Goal: Task Accomplishment & Management: Complete application form

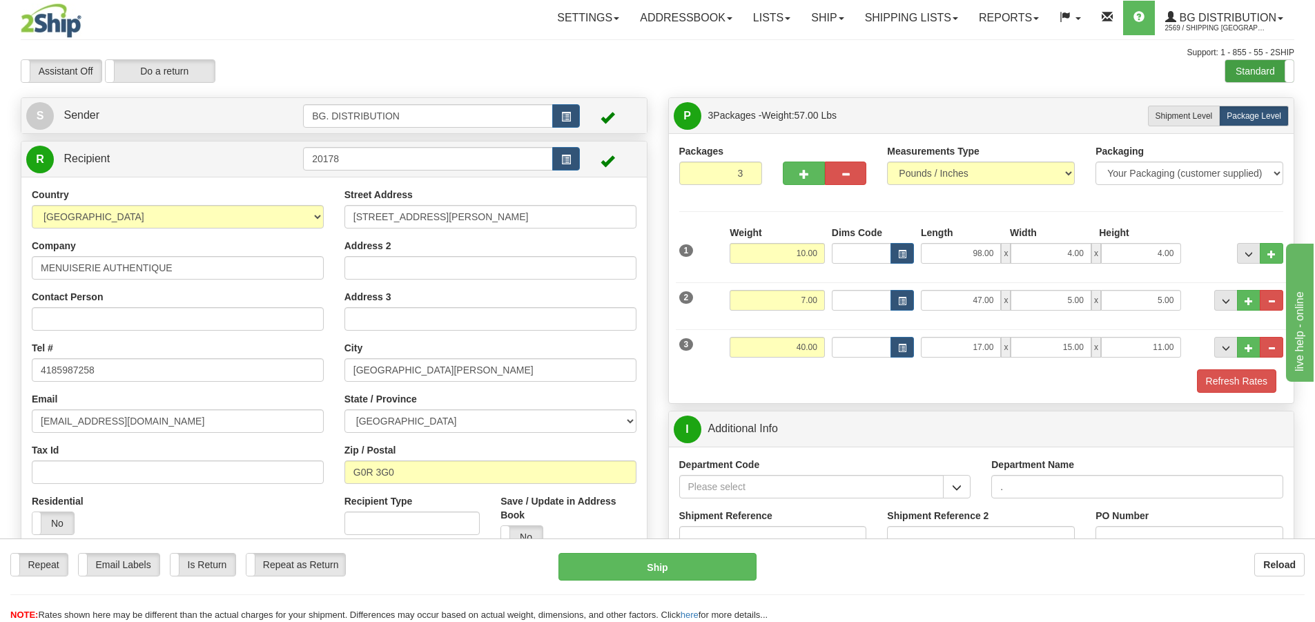
click at [1256, 66] on label "Standard" at bounding box center [1260, 71] width 68 height 22
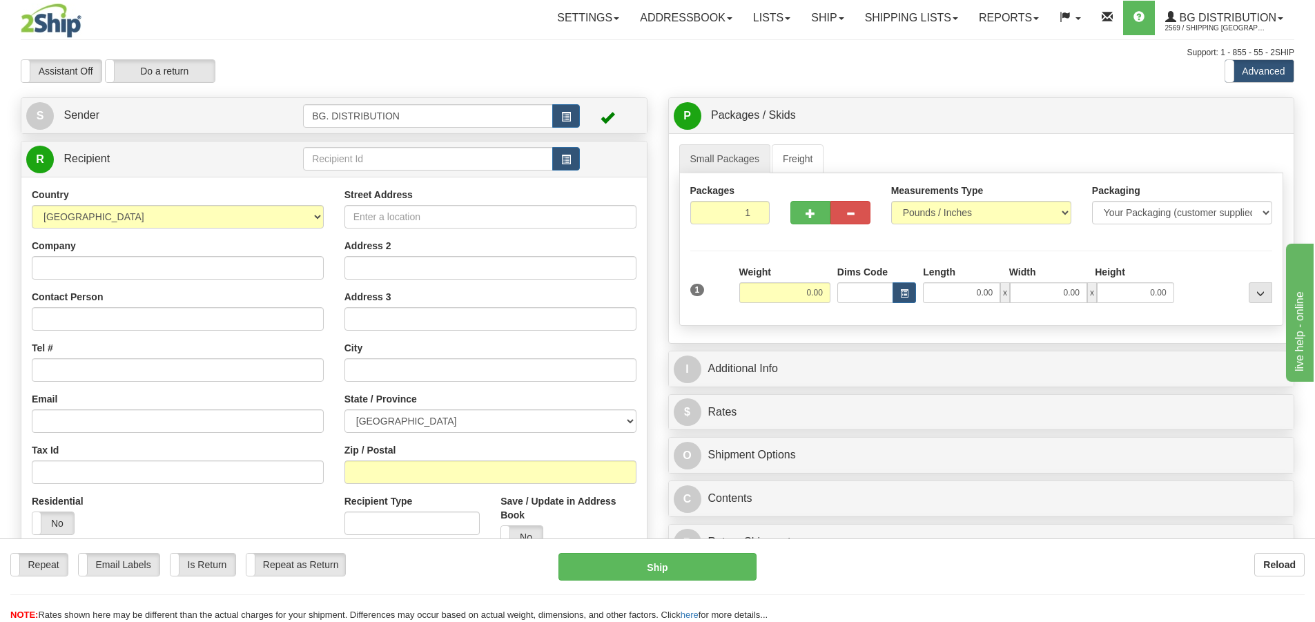
click at [391, 151] on div "Toggle navigation Settings Shipping Preferences Fields Preferences New" at bounding box center [657, 392] width 1315 height 785
click at [392, 151] on input "text" at bounding box center [428, 158] width 250 height 23
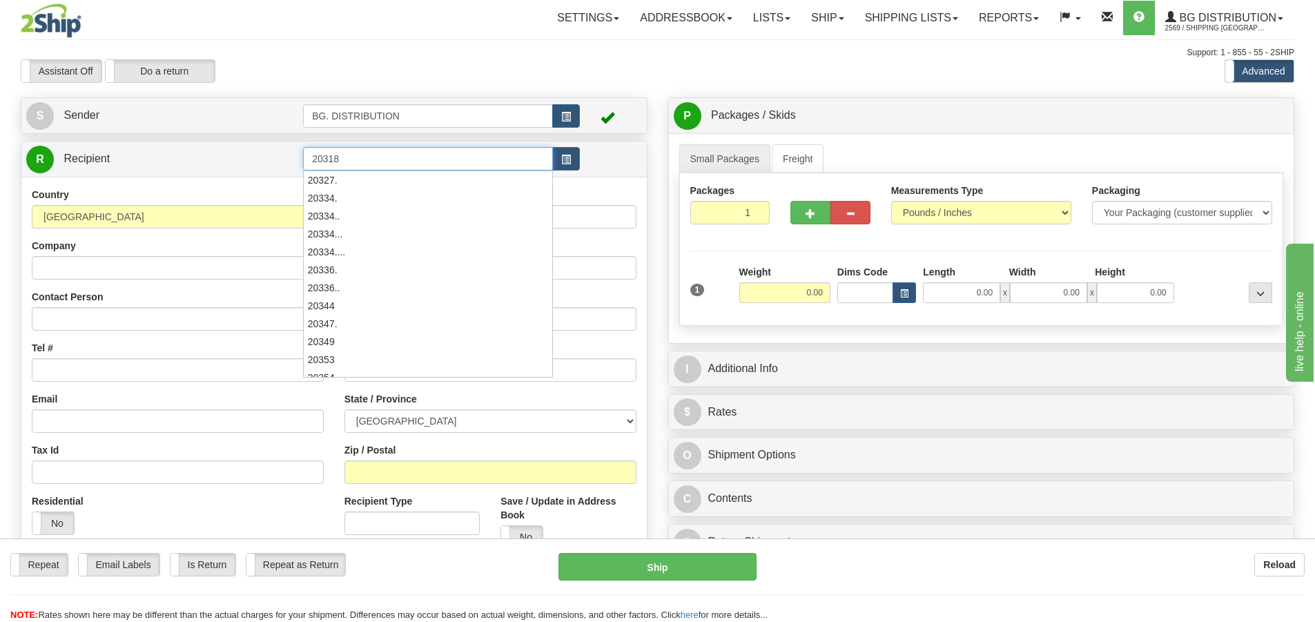
type input "20318"
click button "Delete" at bounding box center [0, 0] width 0 height 0
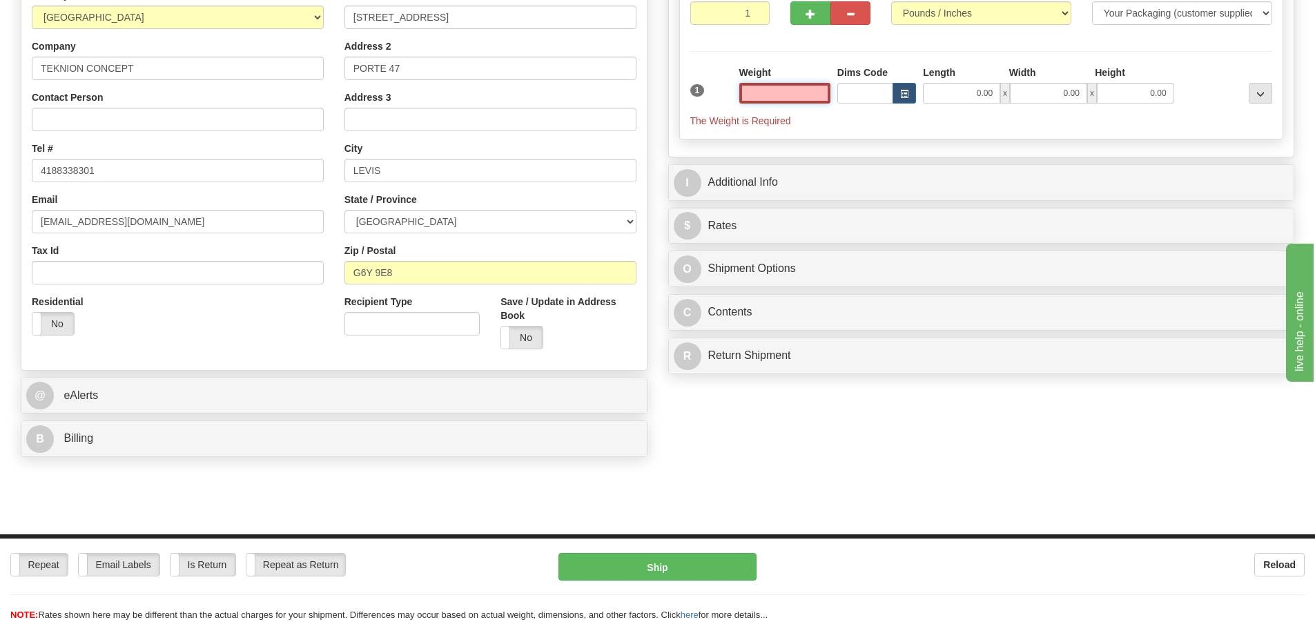
scroll to position [207, 0]
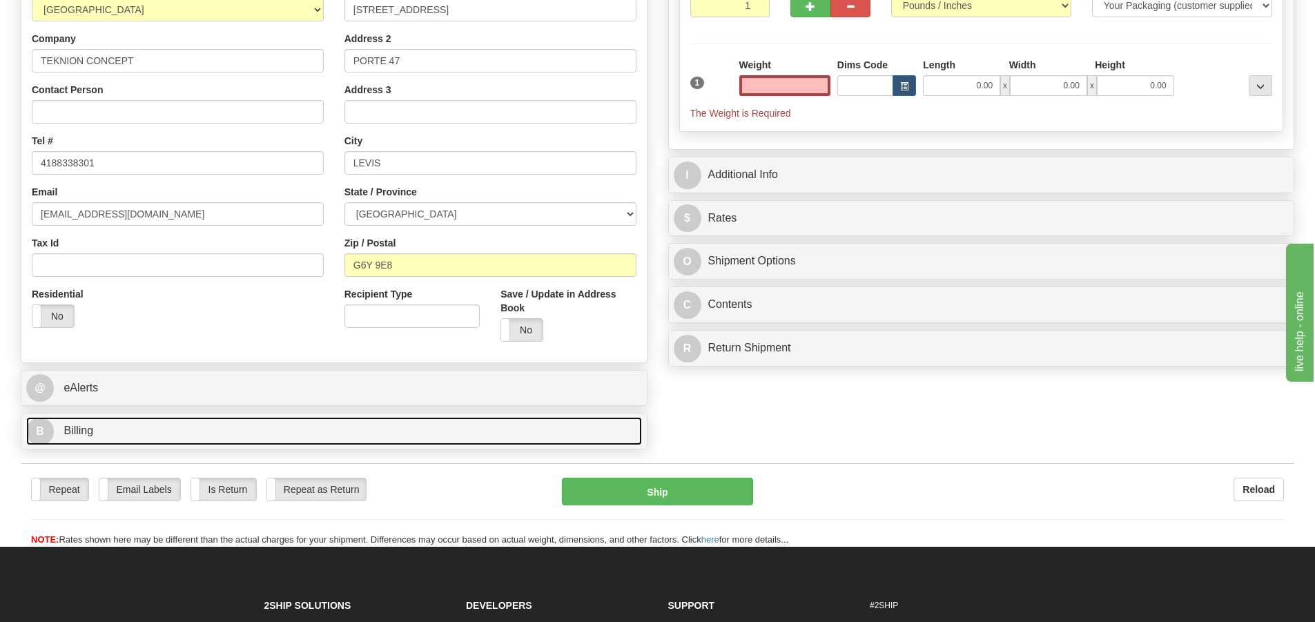
type input "0.00"
click at [44, 438] on span "B" at bounding box center [40, 432] width 28 height 28
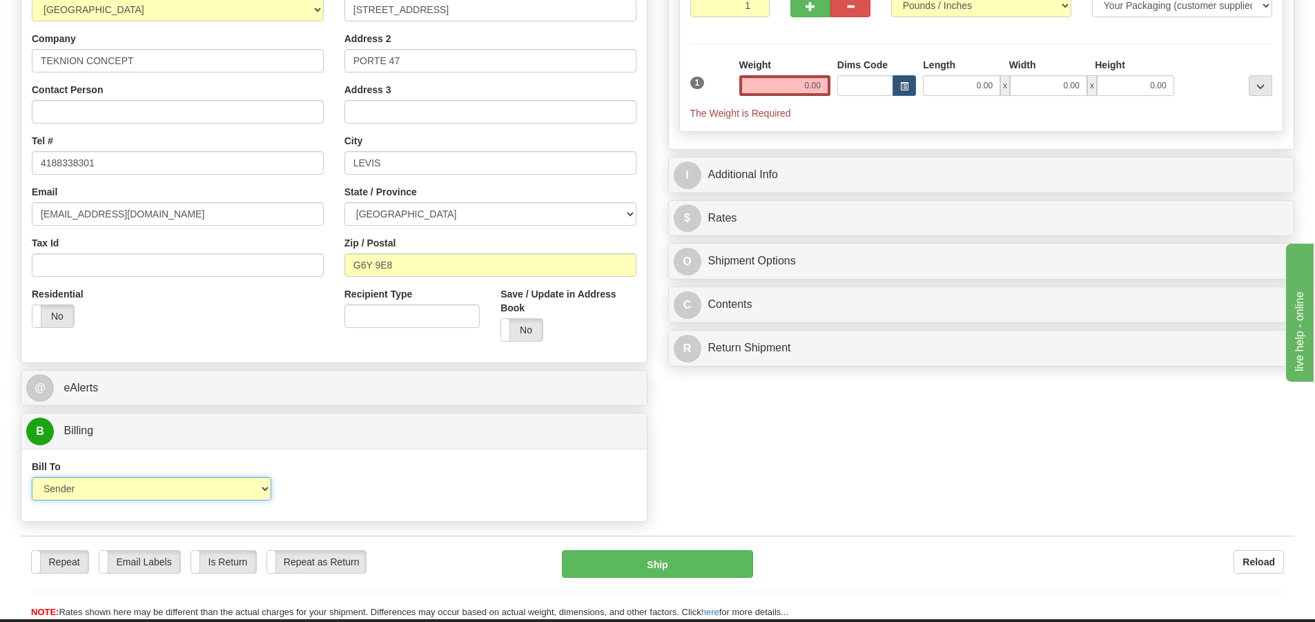
click at [111, 488] on select "Sender Recipient Third Party Collect" at bounding box center [152, 488] width 240 height 23
select select "2"
click at [32, 477] on select "Sender Recipient Third Party Collect" at bounding box center [152, 488] width 240 height 23
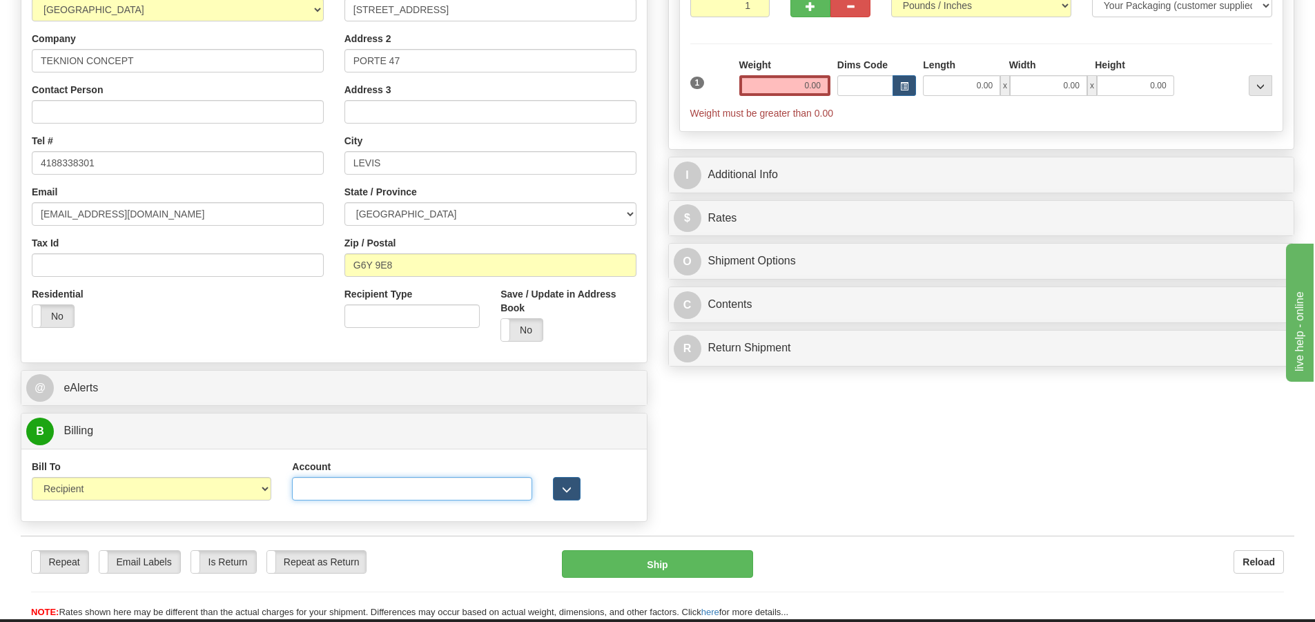
drag, startPoint x: 496, startPoint y: 497, endPoint x: 506, endPoint y: 492, distance: 10.8
click at [498, 496] on input "Account" at bounding box center [412, 488] width 240 height 23
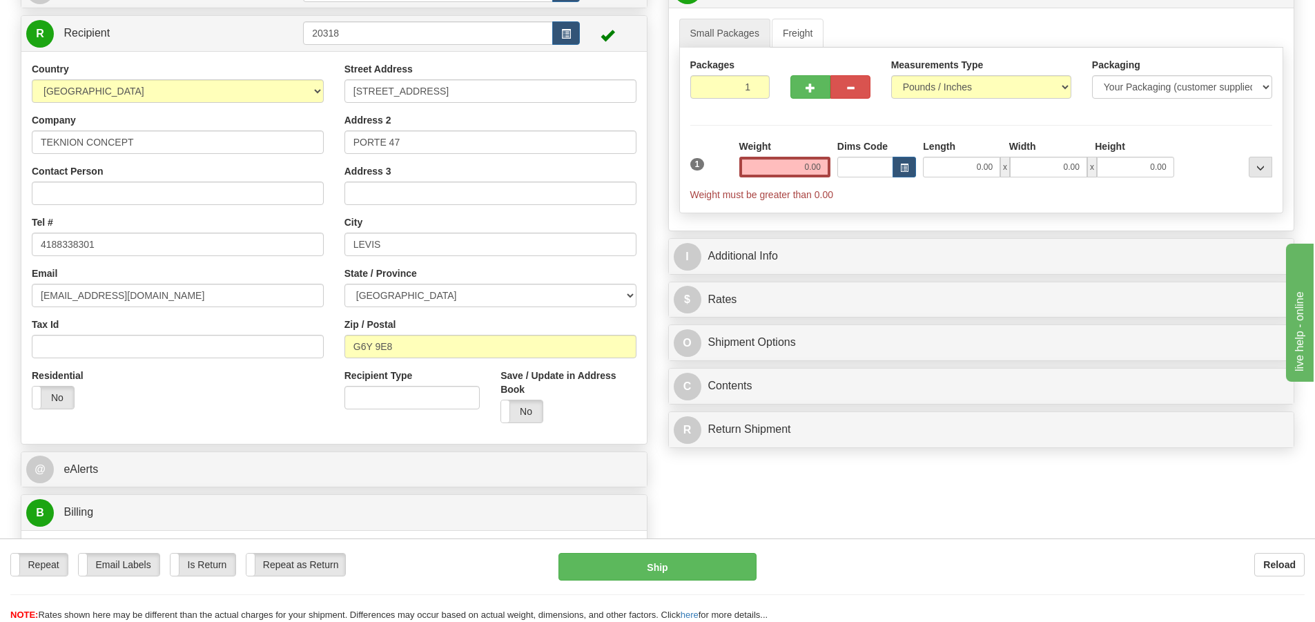
scroll to position [0, 0]
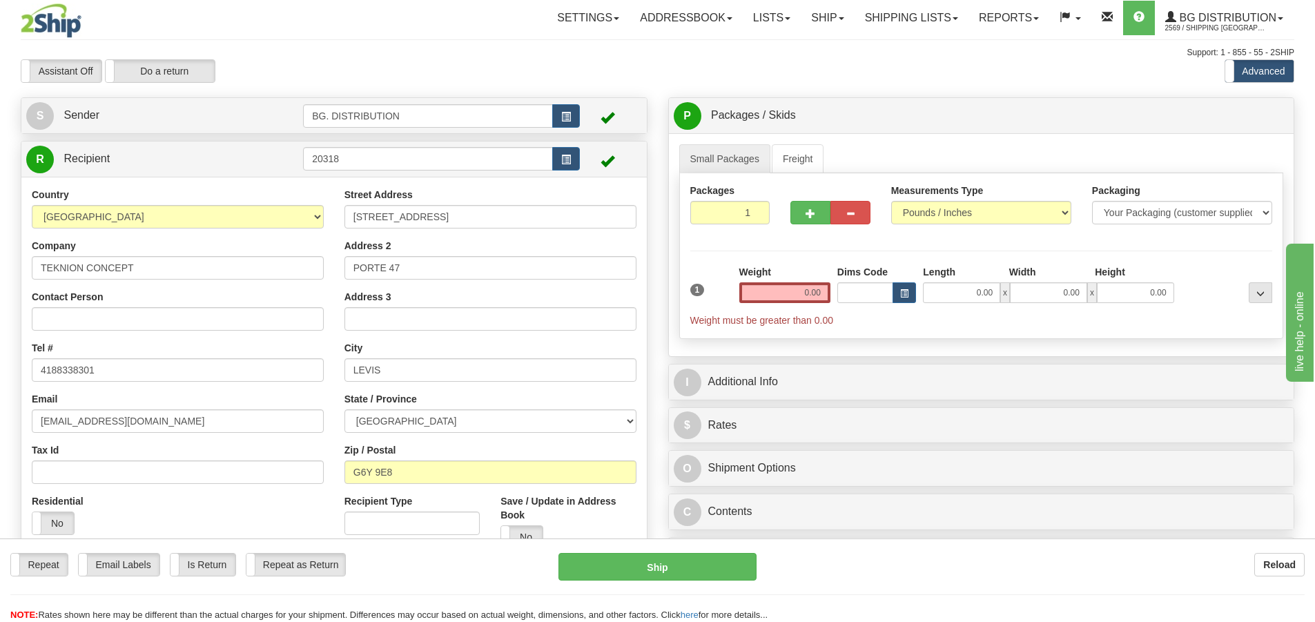
type input "0962777"
click at [804, 291] on input "0.00" at bounding box center [784, 292] width 91 height 21
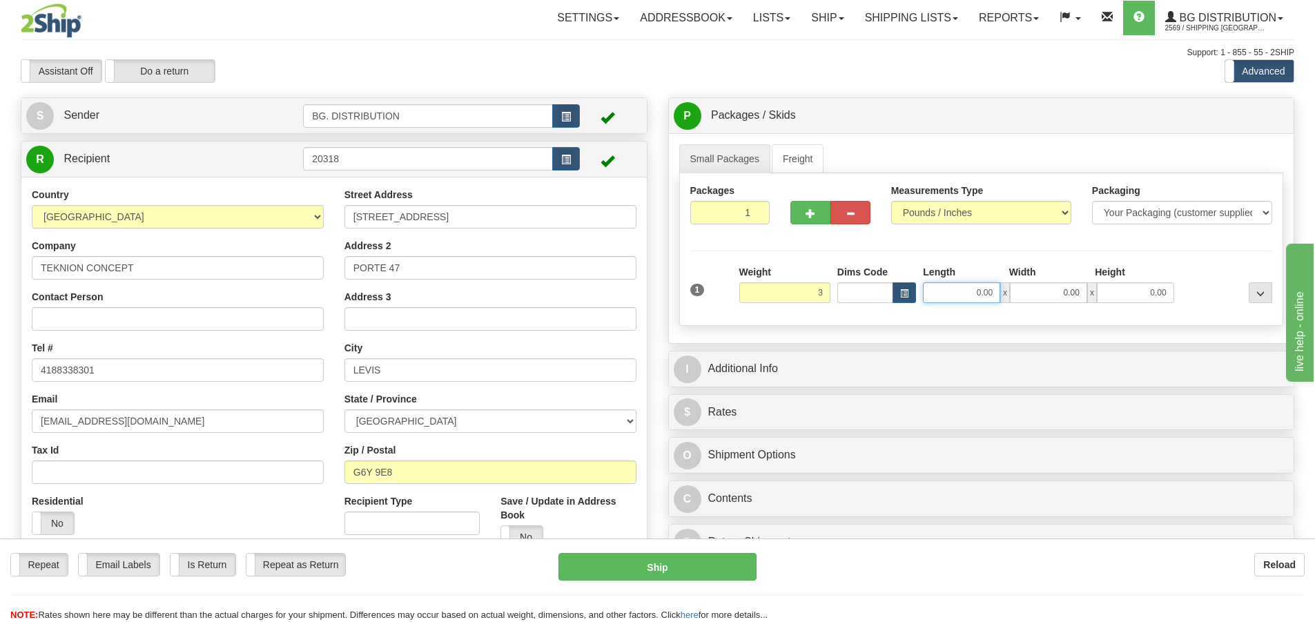
type input "3.00"
click at [976, 283] on input "0.00" at bounding box center [961, 292] width 77 height 21
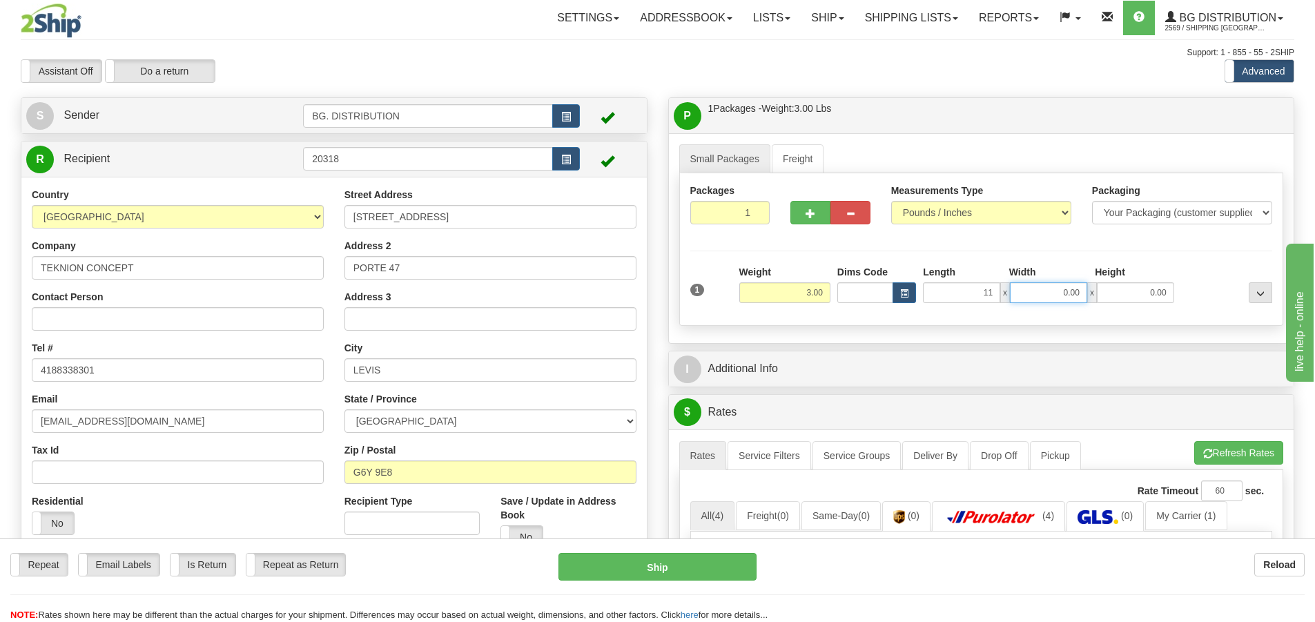
type input "11.00"
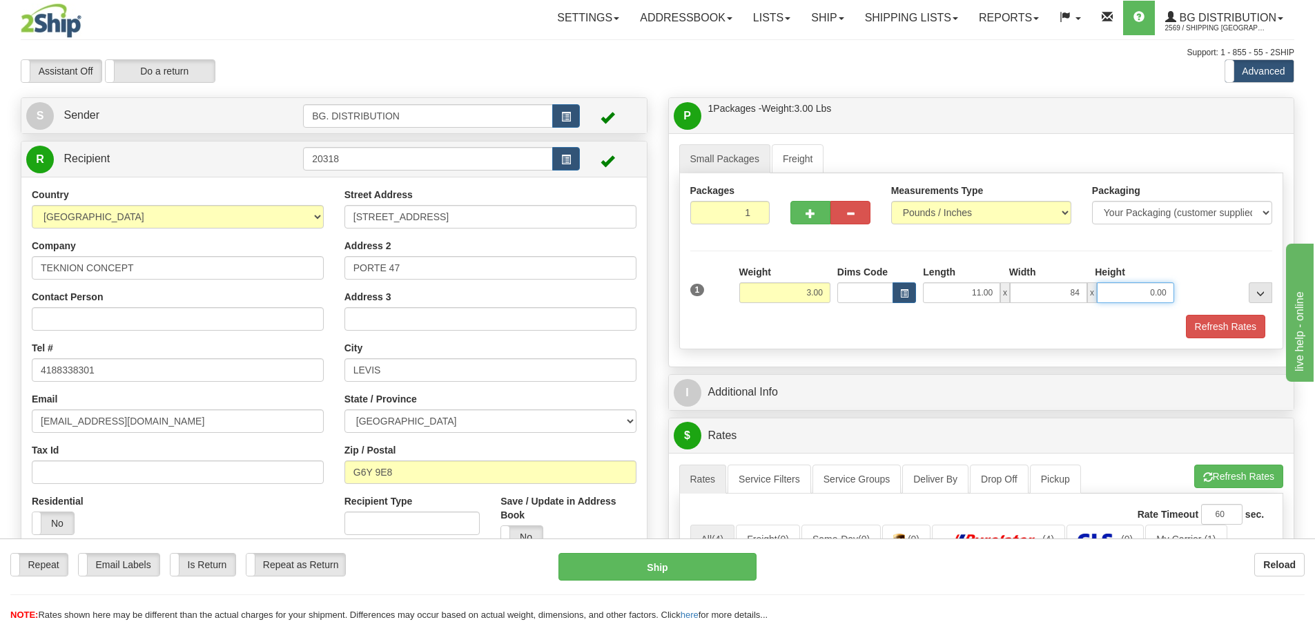
type input "84.00"
type input "4.00"
click at [1066, 294] on input "84.00" at bounding box center [1048, 292] width 77 height 21
click at [1070, 292] on input "84.00" at bounding box center [1048, 292] width 77 height 21
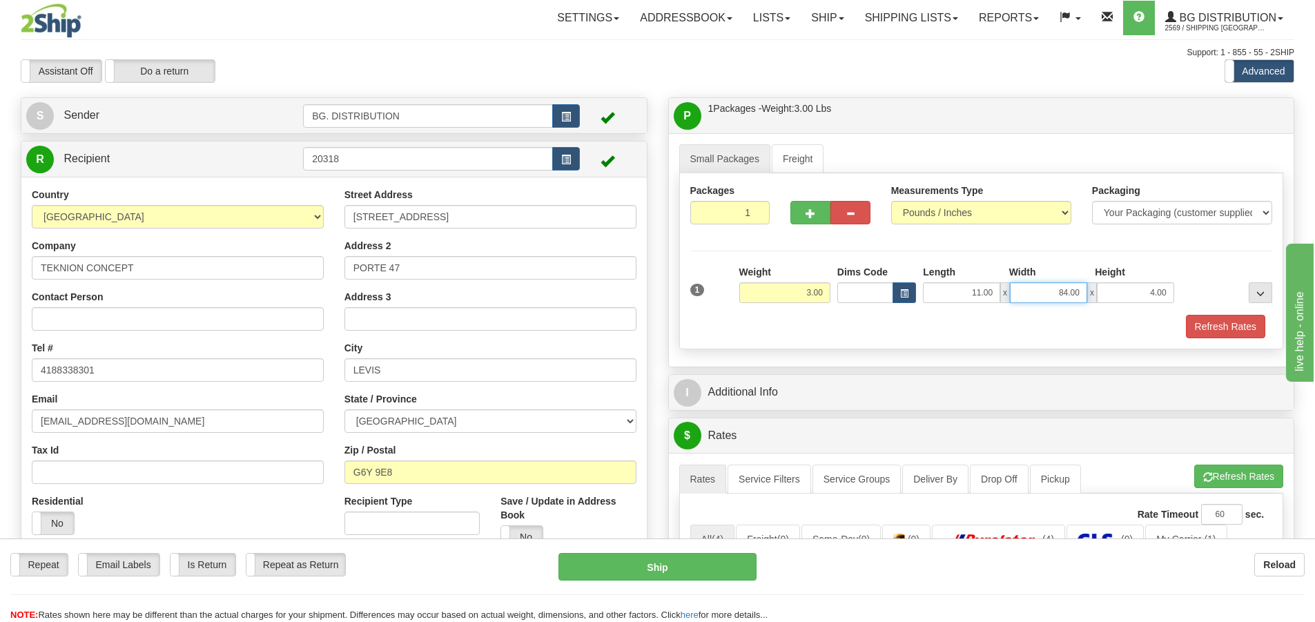
click at [1066, 293] on input "84.00" at bounding box center [1048, 292] width 77 height 21
click at [1072, 289] on input "84.00" at bounding box center [1048, 292] width 77 height 21
click at [1067, 291] on input "84.00" at bounding box center [1048, 292] width 77 height 21
type input "8.00"
click at [1085, 330] on div "Refresh Rates" at bounding box center [982, 326] width 590 height 23
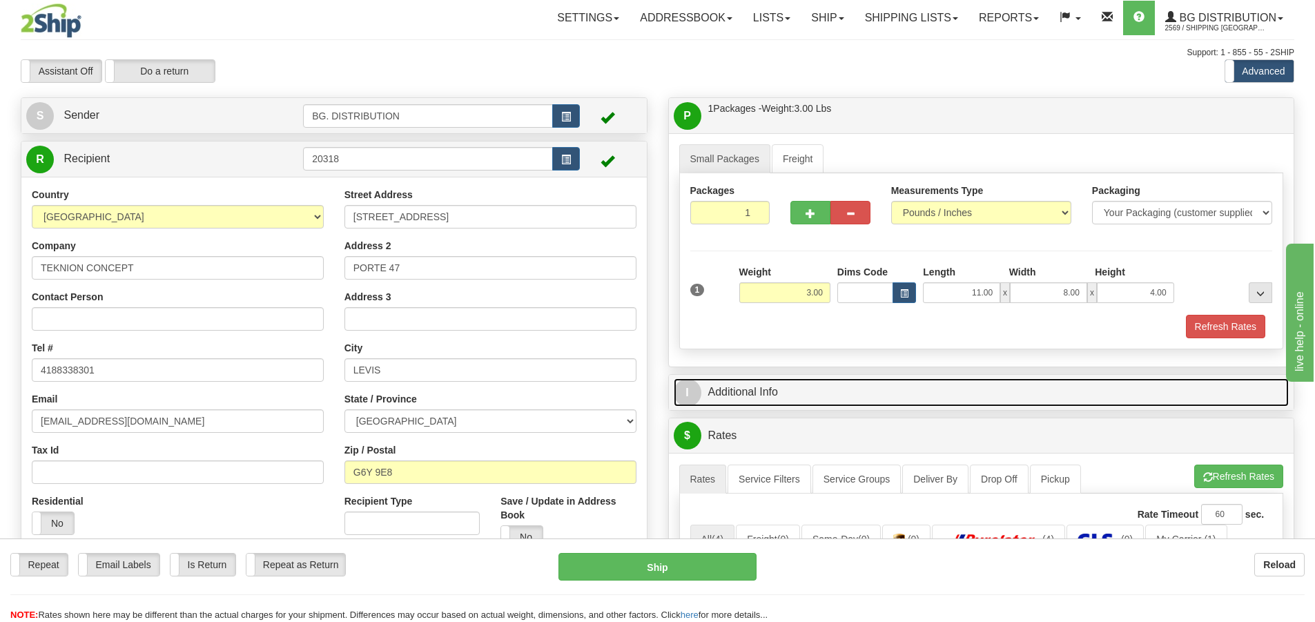
click at [702, 400] on link "I Additional Info" at bounding box center [982, 392] width 616 height 28
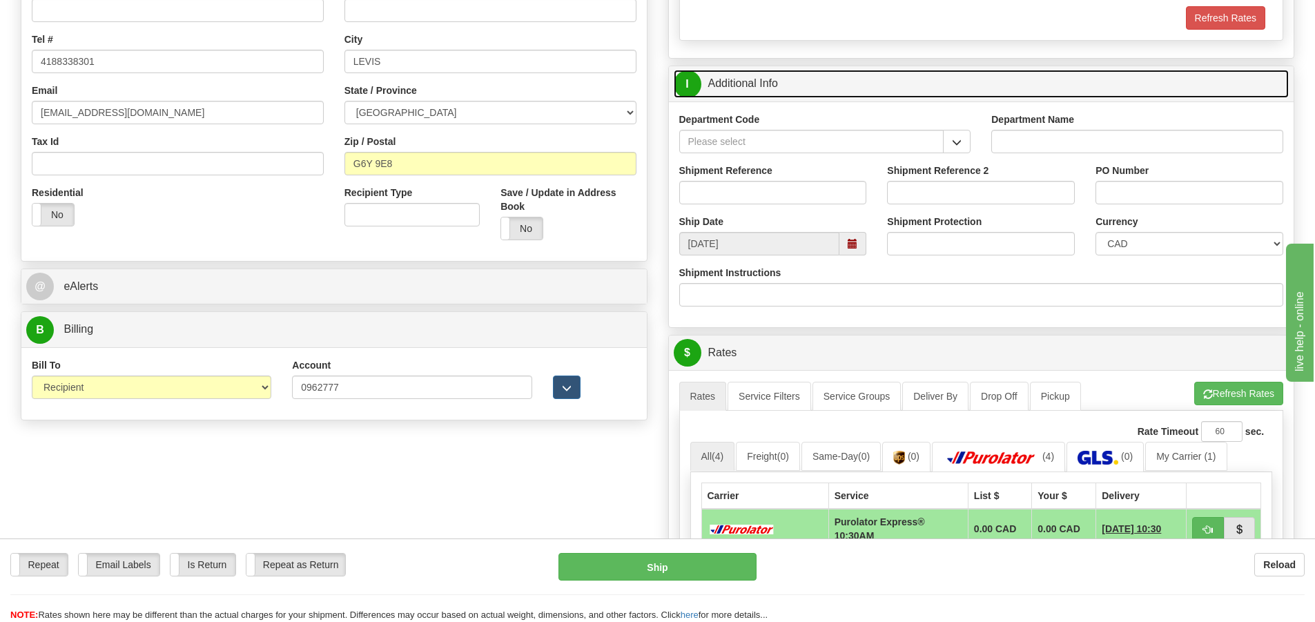
scroll to position [345, 0]
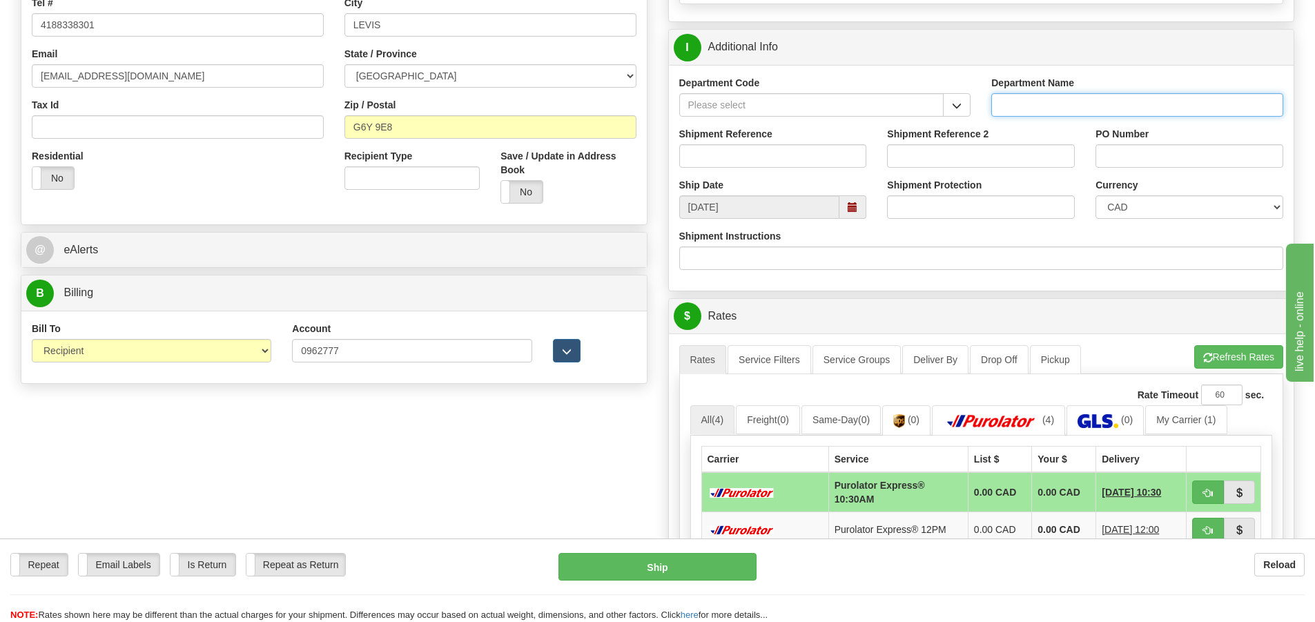
click at [1036, 106] on input "Department Name" at bounding box center [1137, 104] width 292 height 23
type input "."
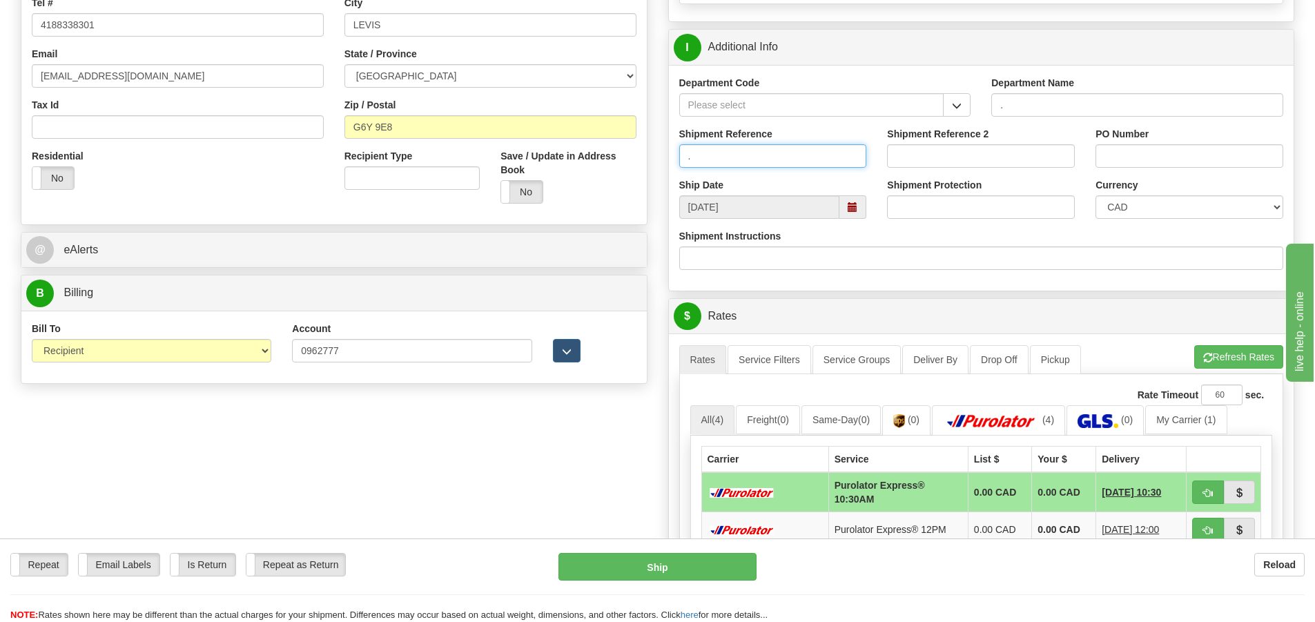
type input "."
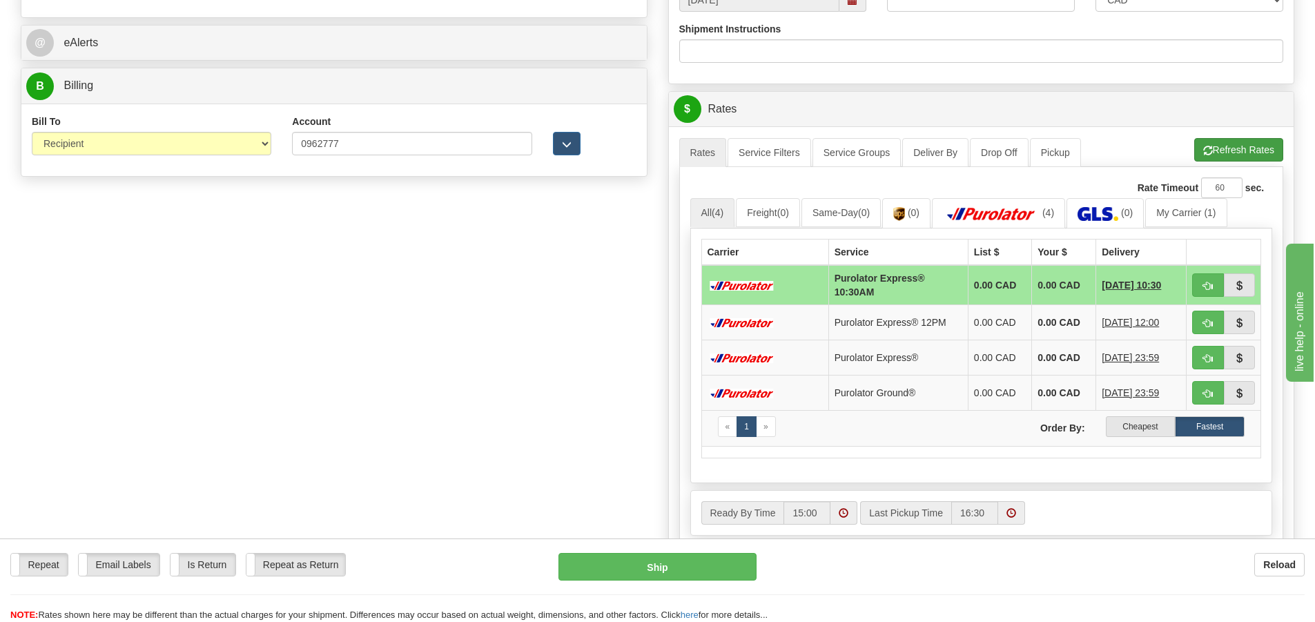
type input "."
click at [1235, 141] on button "Refresh Rates" at bounding box center [1238, 149] width 89 height 23
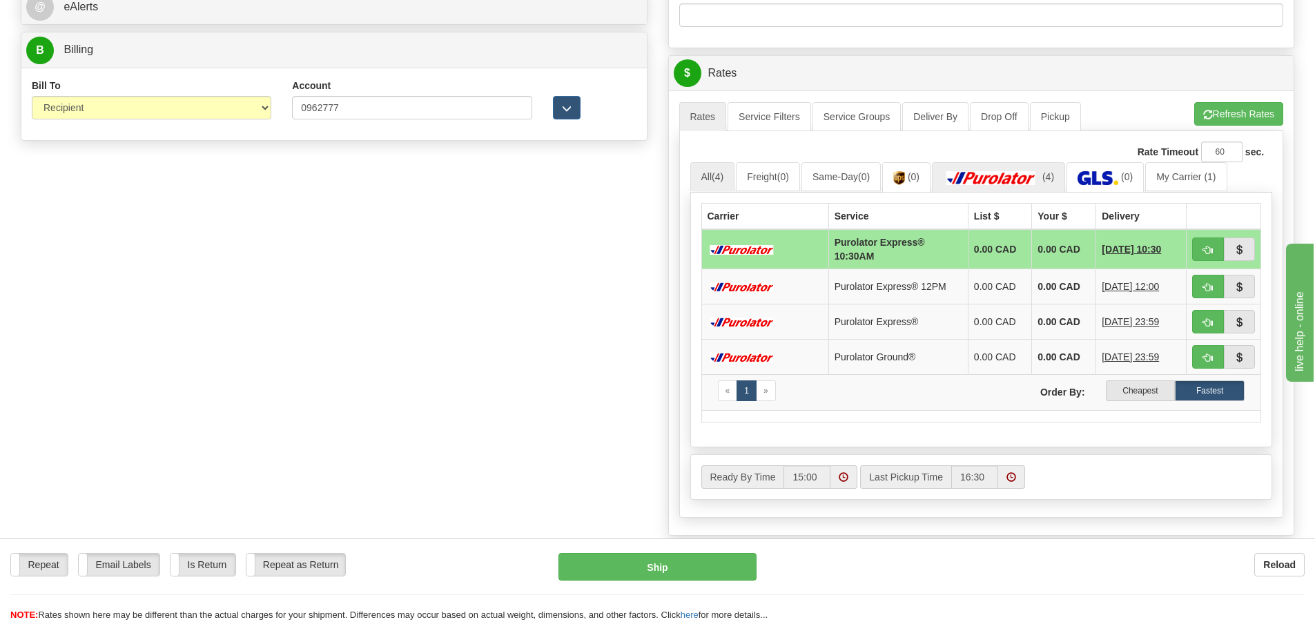
scroll to position [621, 0]
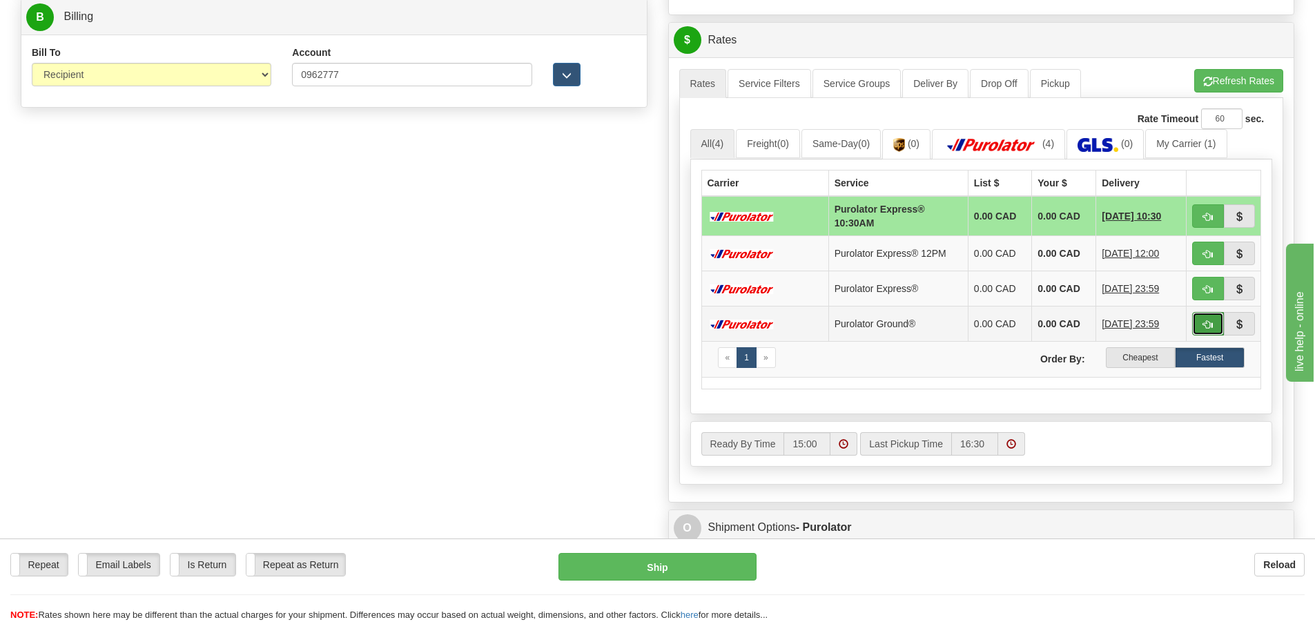
click at [1203, 322] on span "button" at bounding box center [1208, 324] width 10 height 9
type input "260"
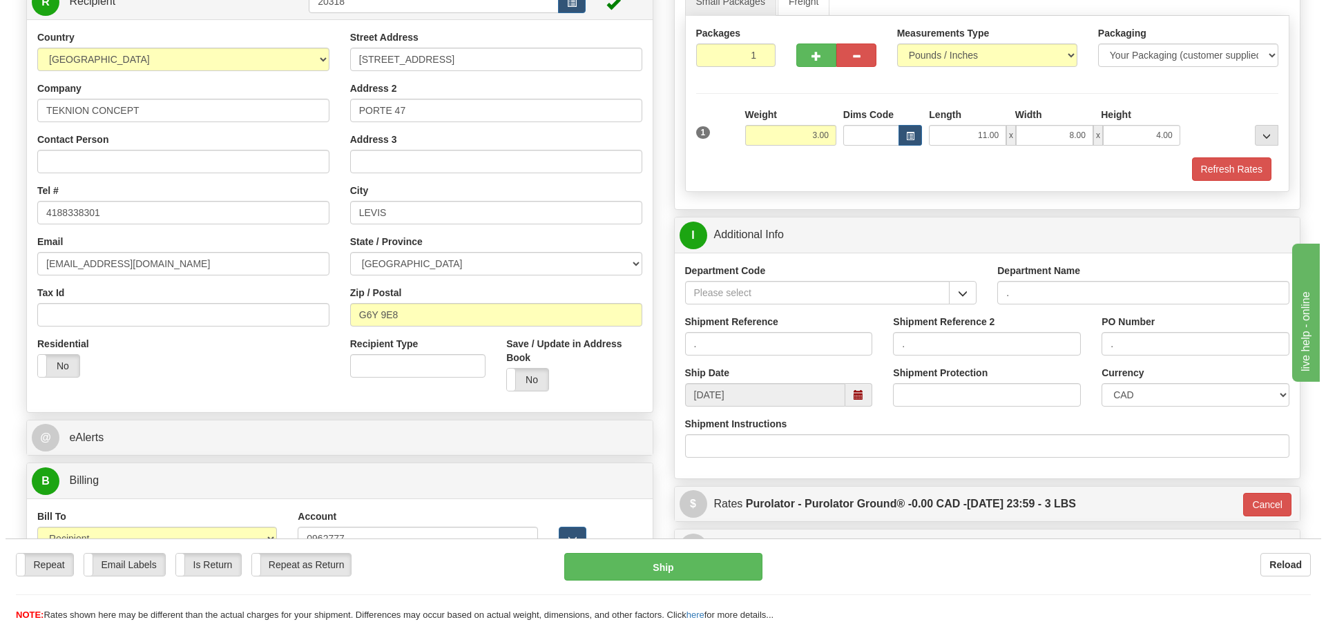
scroll to position [157, 0]
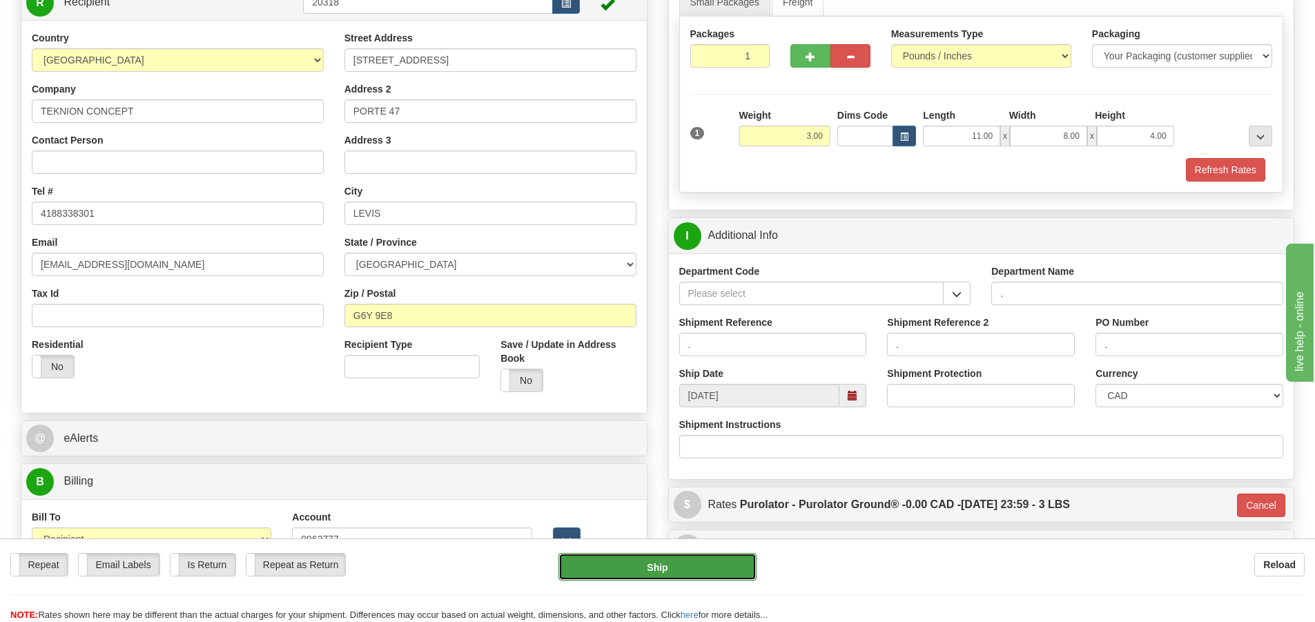
click at [695, 565] on button "Ship" at bounding box center [658, 567] width 198 height 28
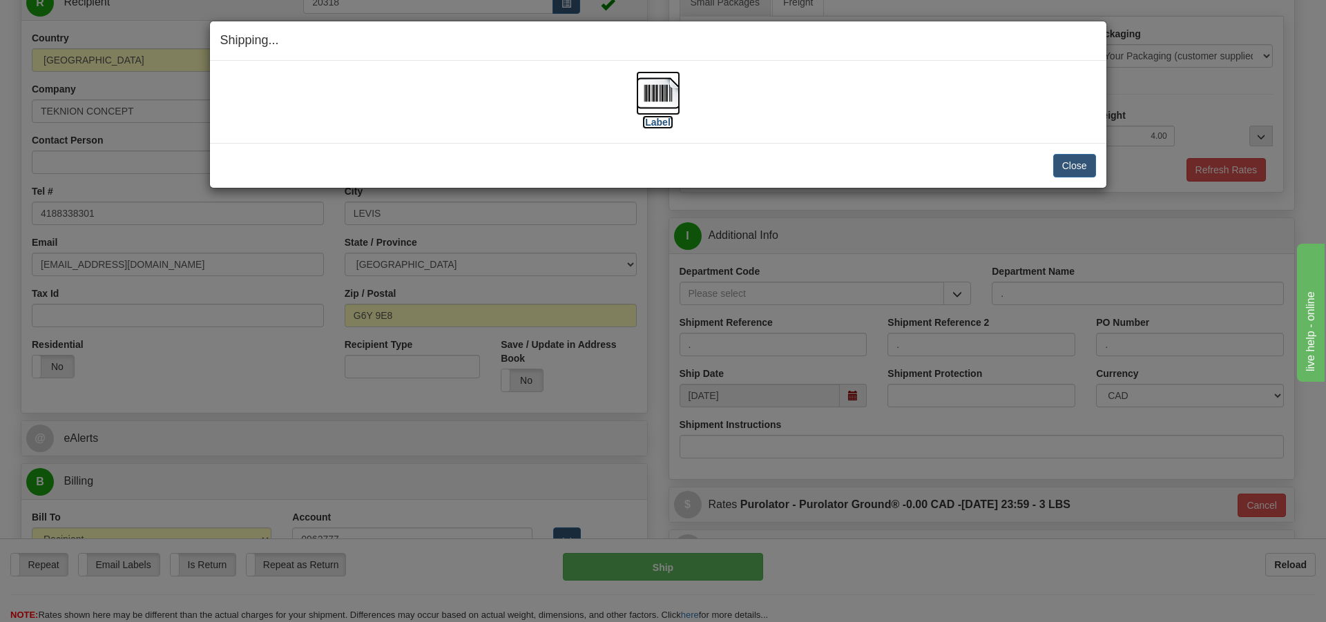
click at [661, 121] on label "[Label]" at bounding box center [658, 122] width 32 height 14
